Goal: Transaction & Acquisition: Book appointment/travel/reservation

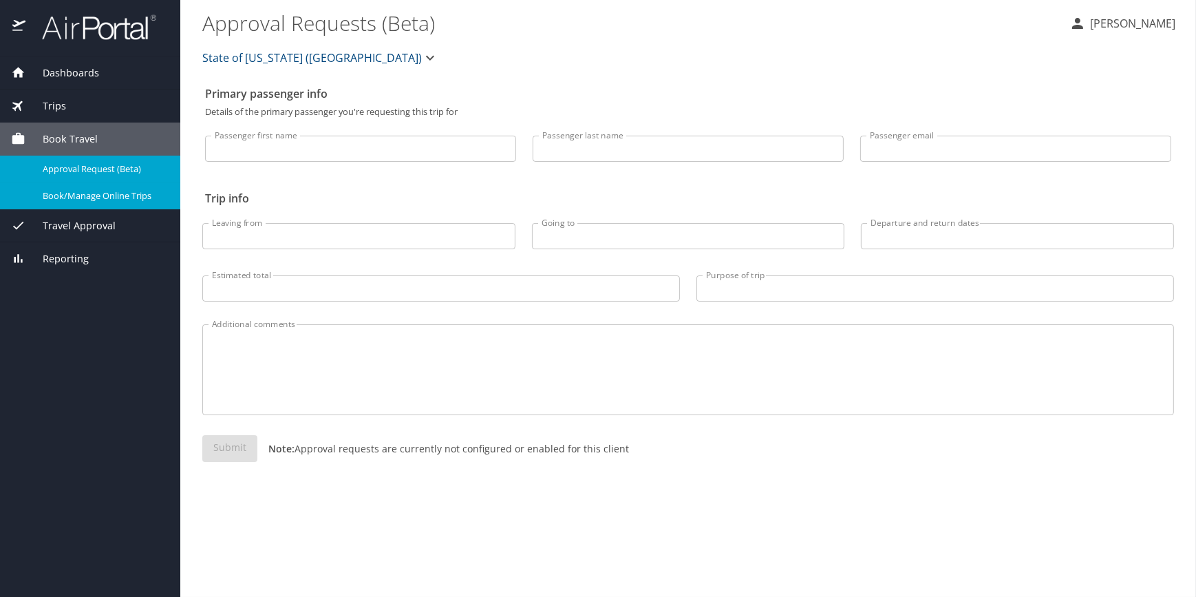
click at [127, 192] on span "Book/Manage Online Trips" at bounding box center [103, 195] width 121 height 13
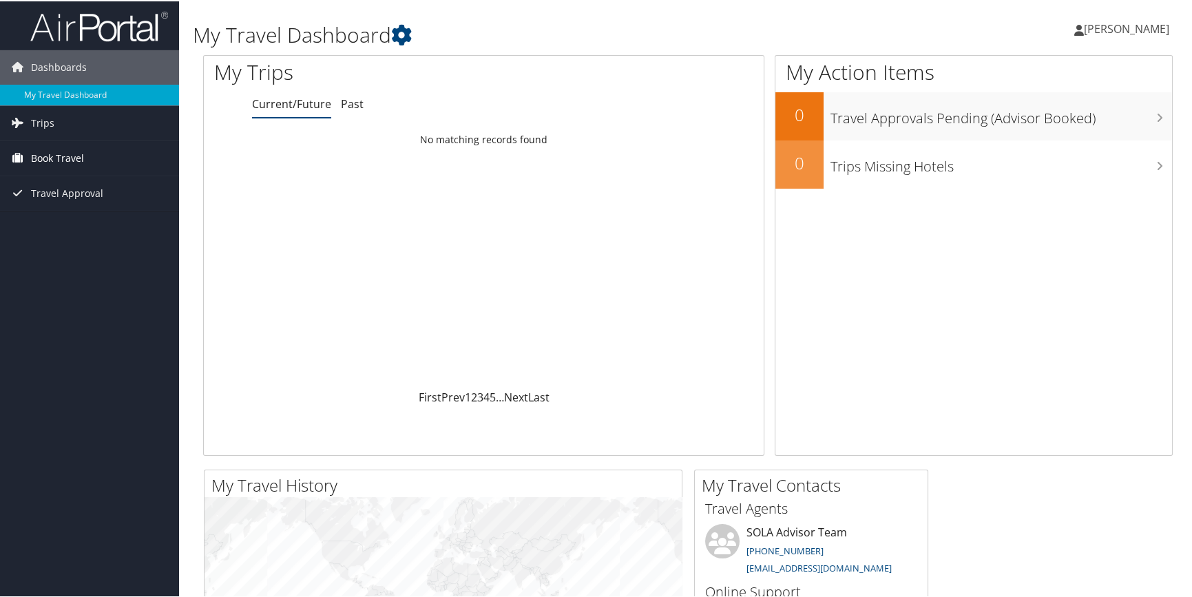
click at [78, 151] on span "Book Travel" at bounding box center [57, 157] width 53 height 34
click at [70, 200] on link "Book/Manage Online Trips" at bounding box center [89, 205] width 179 height 21
click at [117, 21] on img at bounding box center [99, 25] width 138 height 32
